Goal: Book appointment/travel/reservation

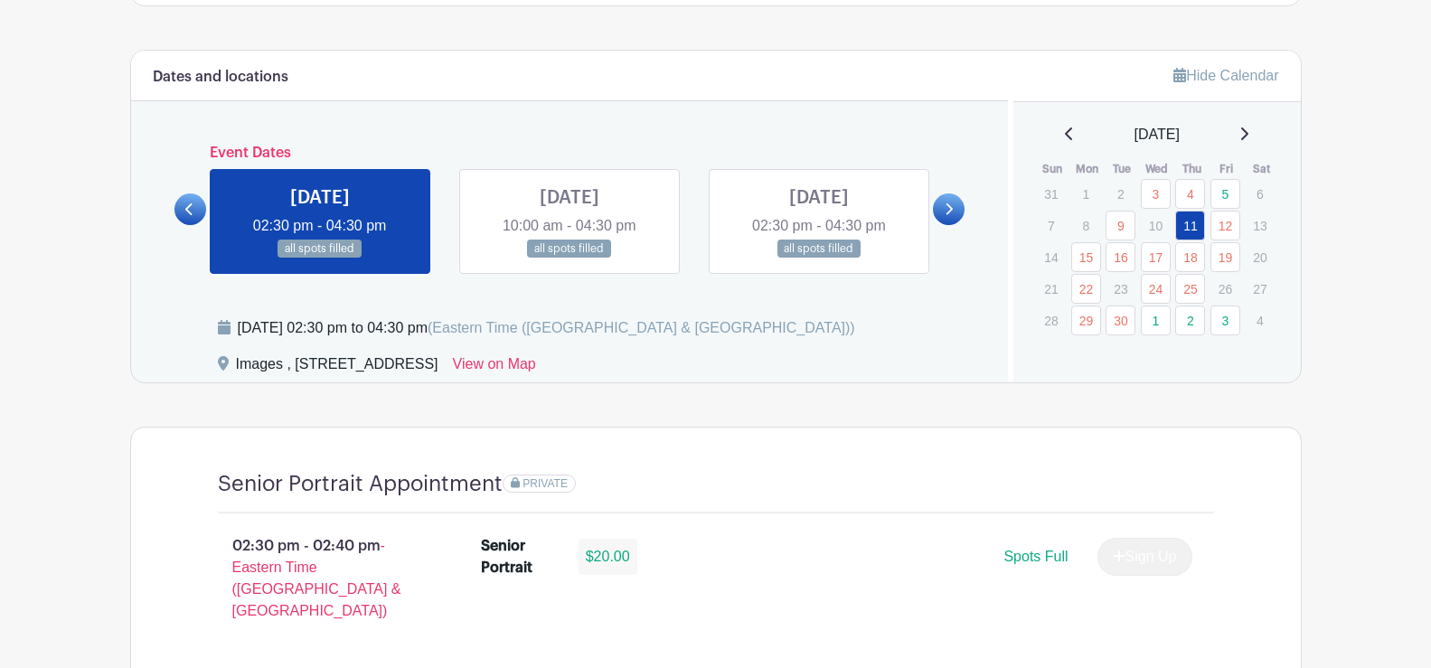
scroll to position [904, 0]
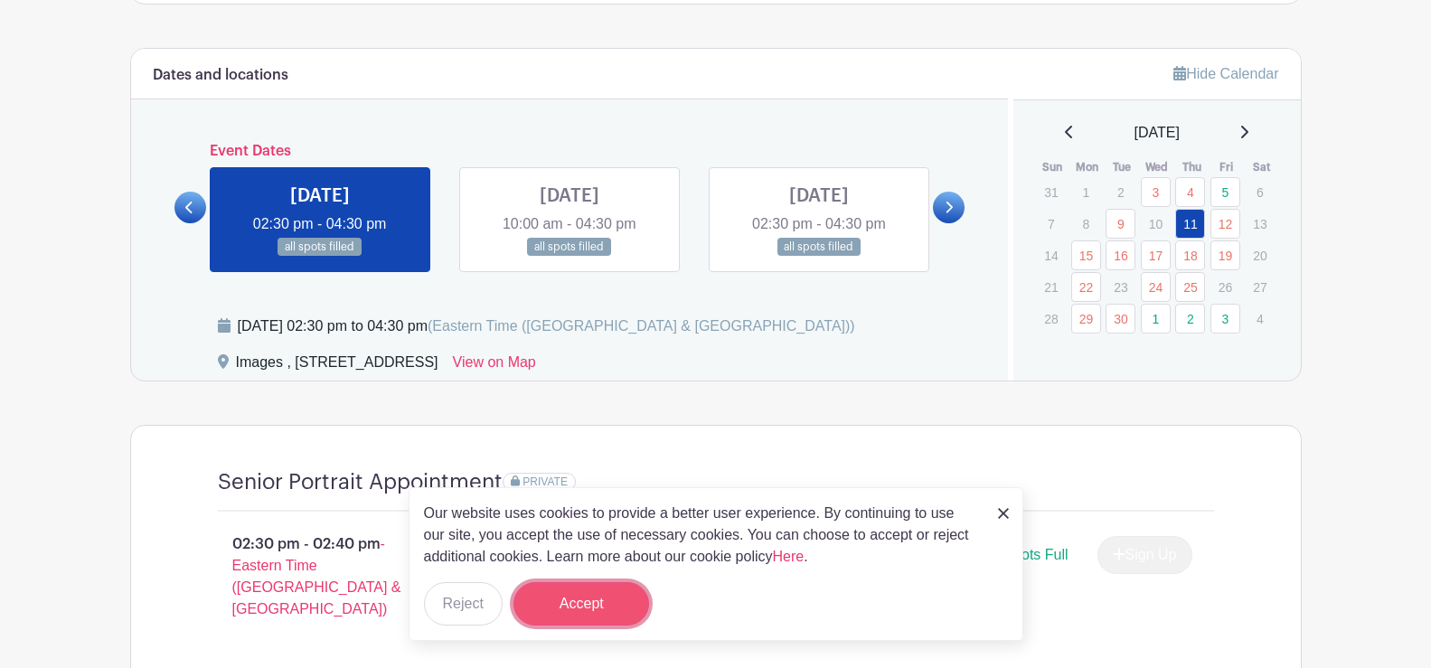
click at [558, 595] on button "Accept" at bounding box center [581, 603] width 136 height 43
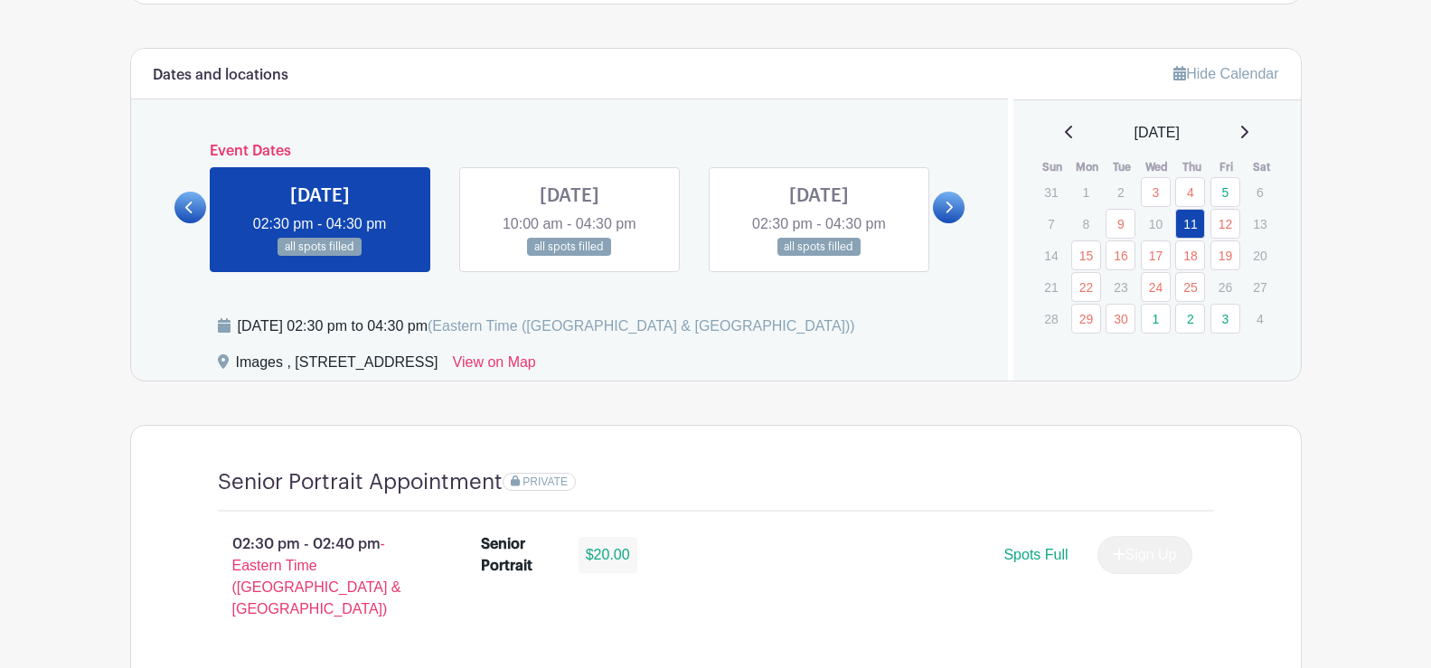
click at [1248, 131] on icon at bounding box center [1243, 132] width 9 height 14
click at [1262, 134] on div "[DATE]" at bounding box center [1157, 133] width 244 height 22
click at [1065, 129] on icon at bounding box center [1068, 132] width 7 height 13
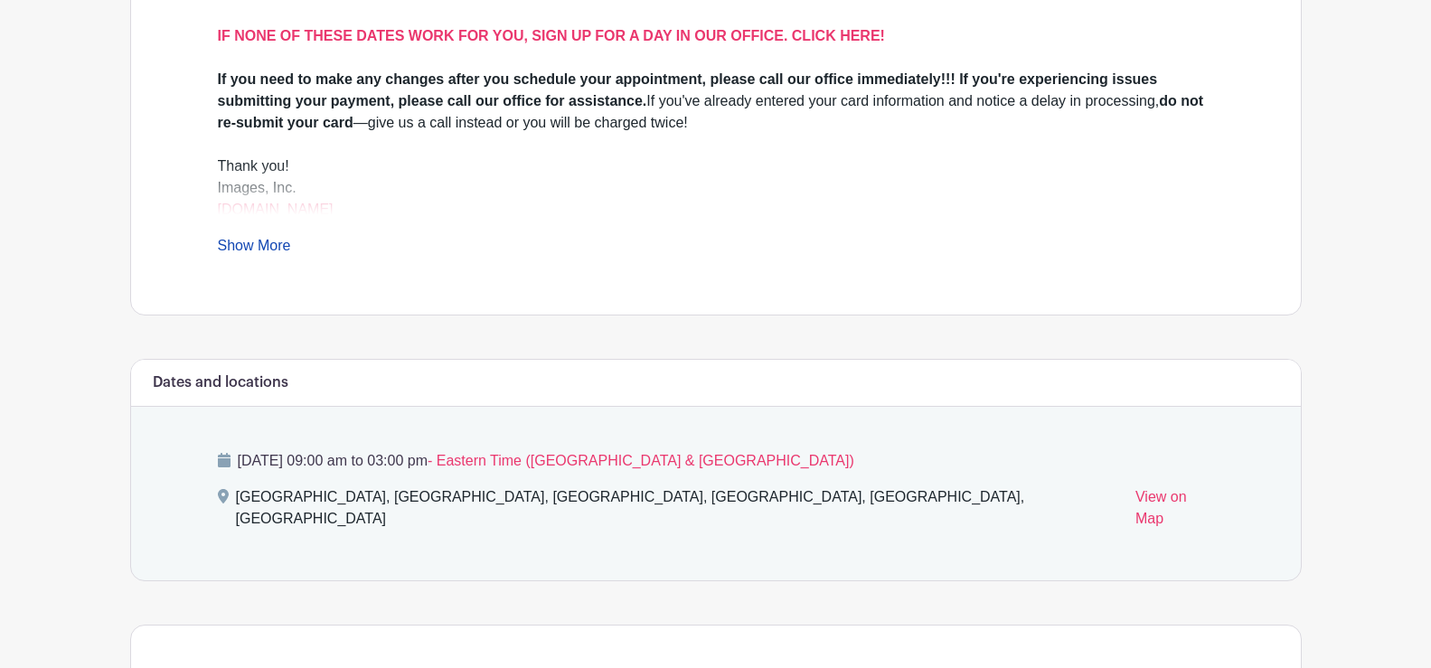
scroll to position [634, 0]
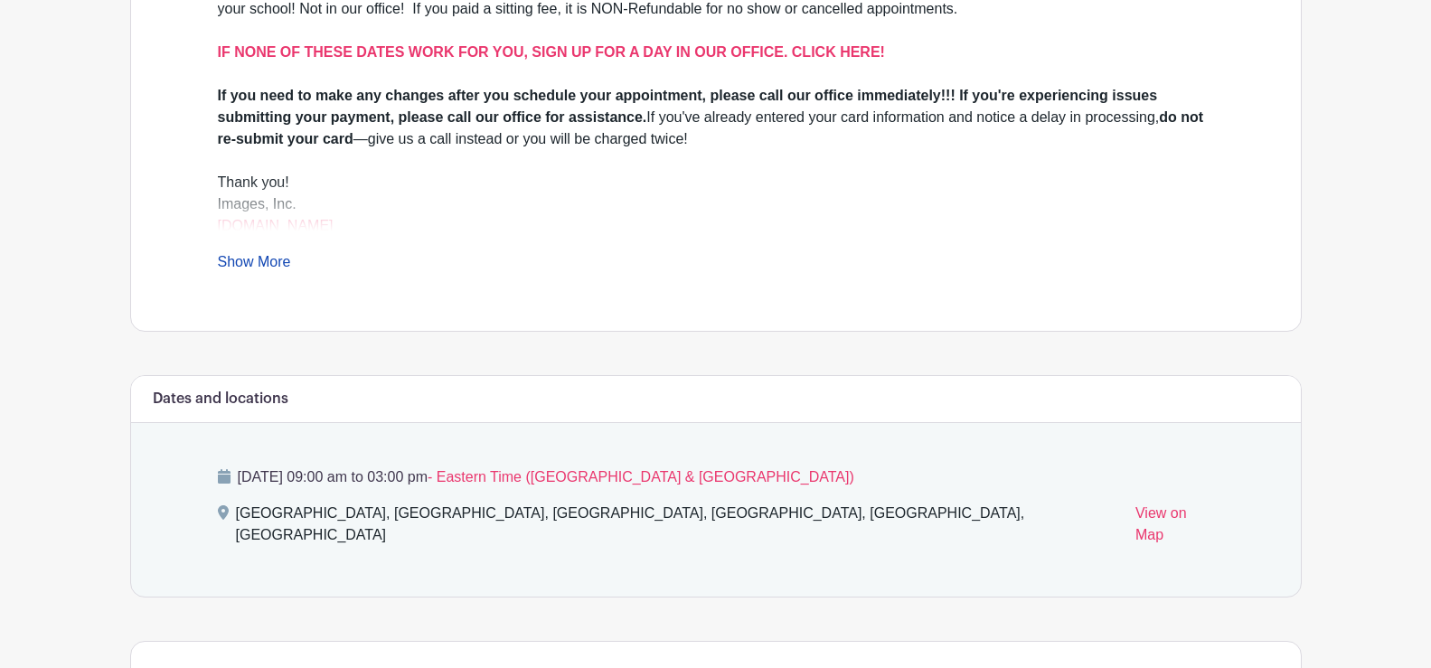
click at [277, 257] on link "Show More" at bounding box center [254, 265] width 73 height 23
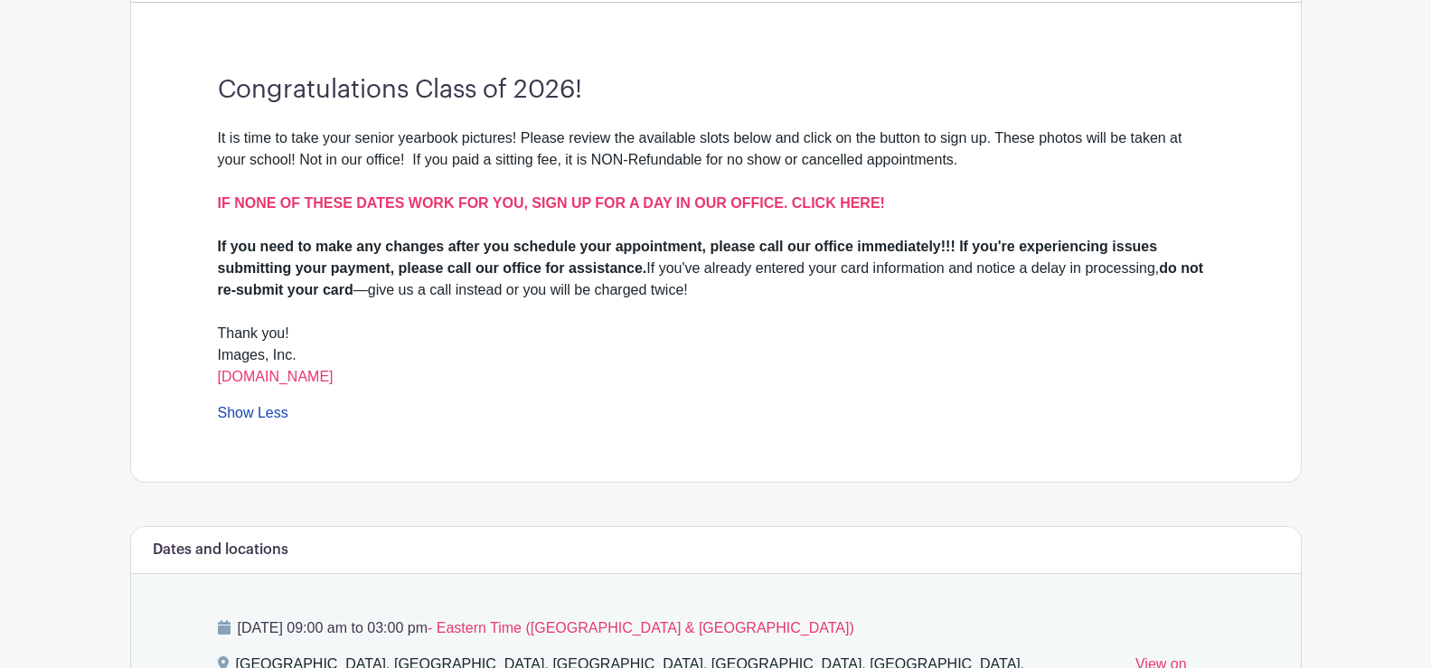
scroll to position [273, 0]
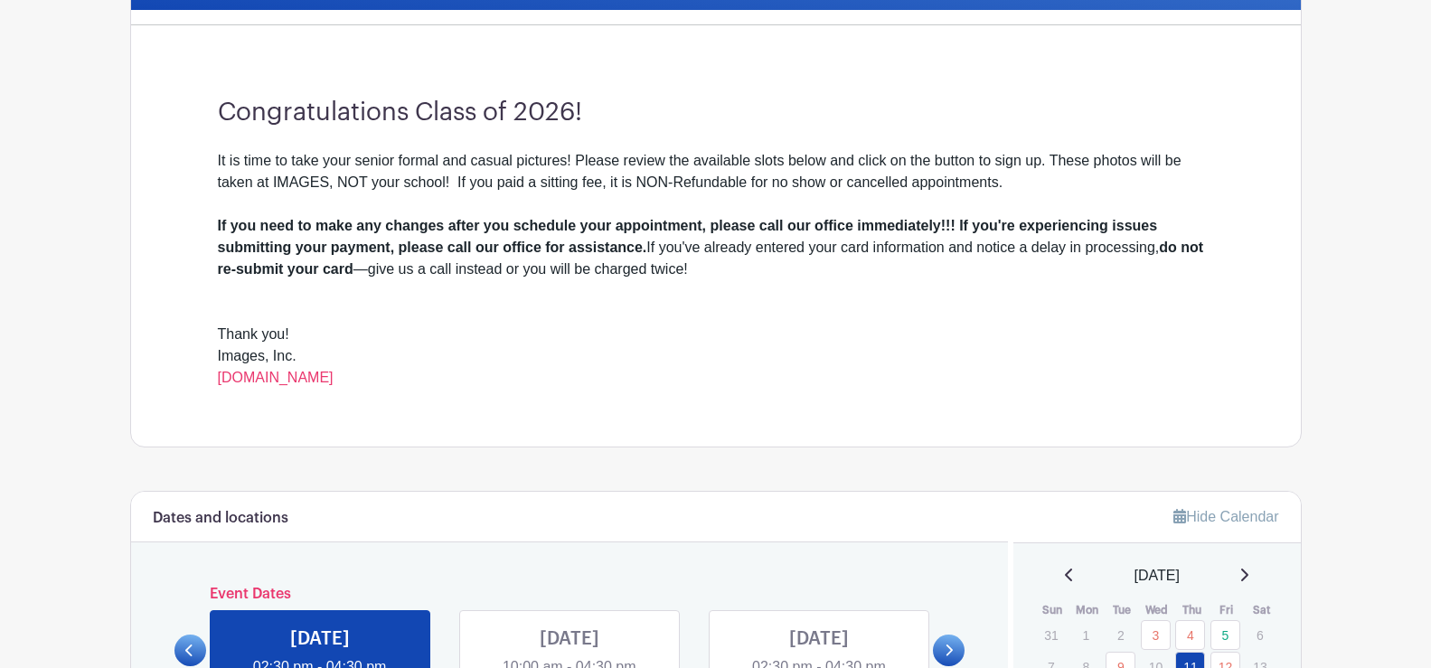
scroll to position [452, 0]
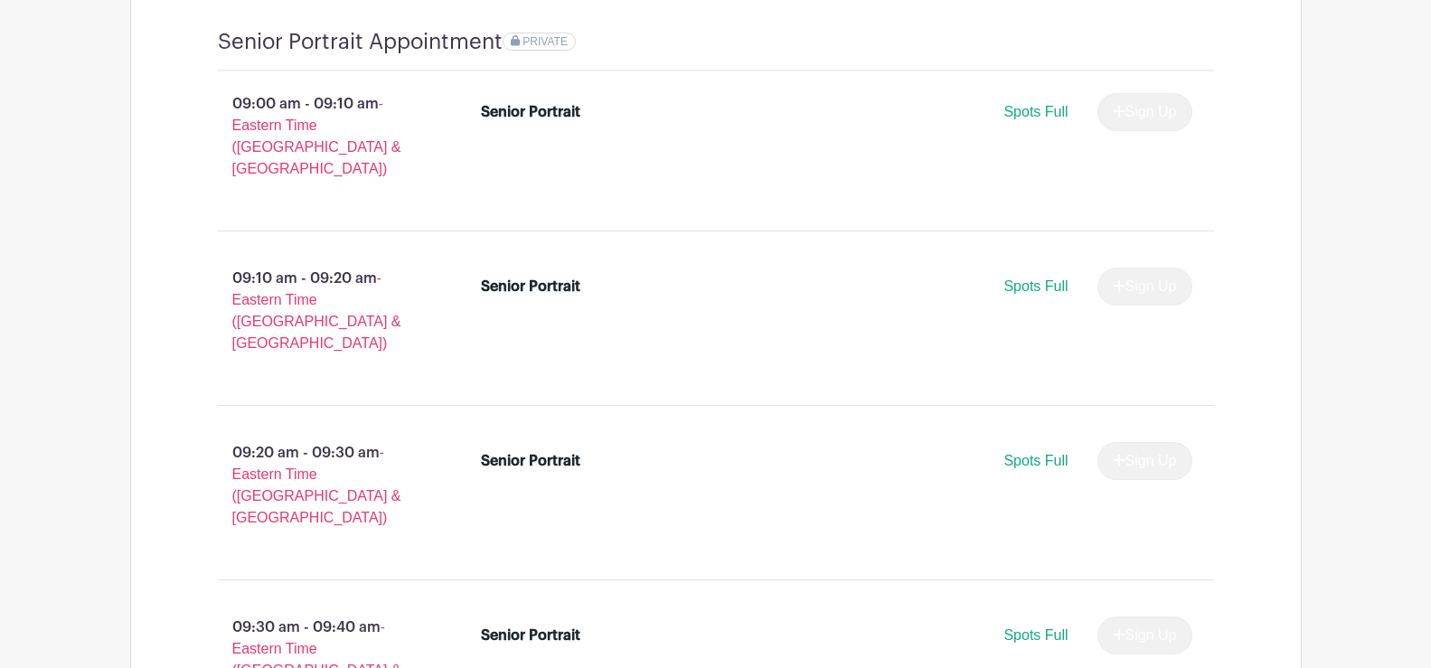
scroll to position [1265, 0]
